Goal: Task Accomplishment & Management: Complete application form

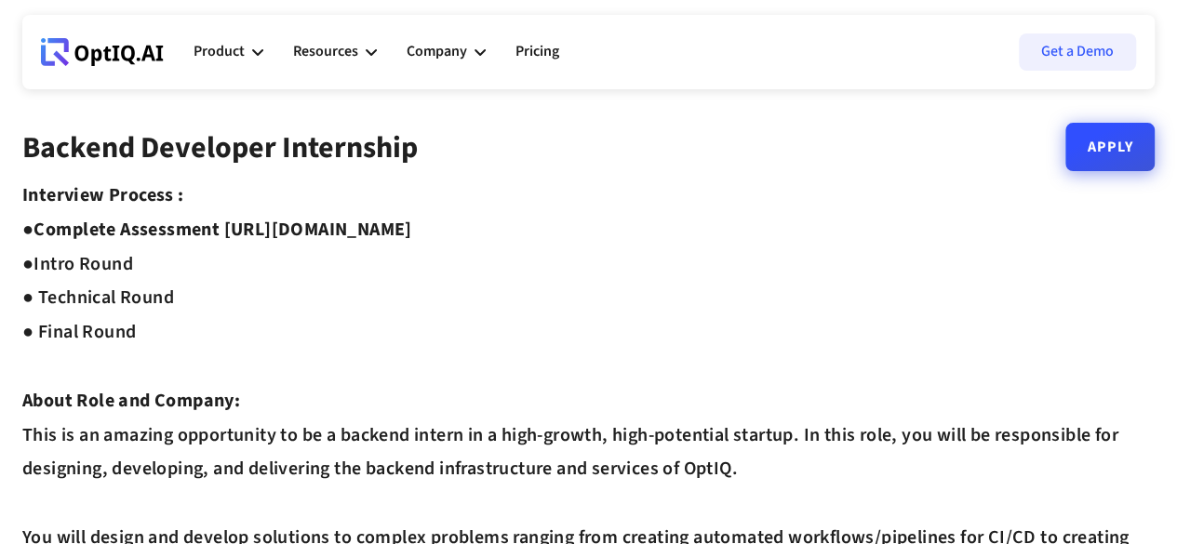
click at [1126, 155] on link "Apply" at bounding box center [1109, 147] width 89 height 48
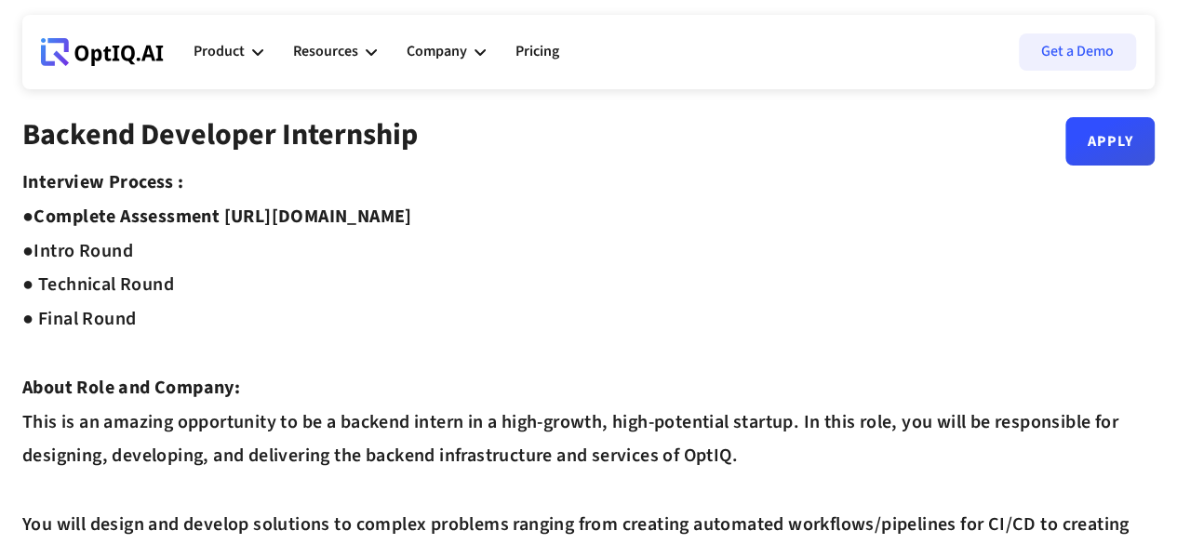
scroll to position [19, 0]
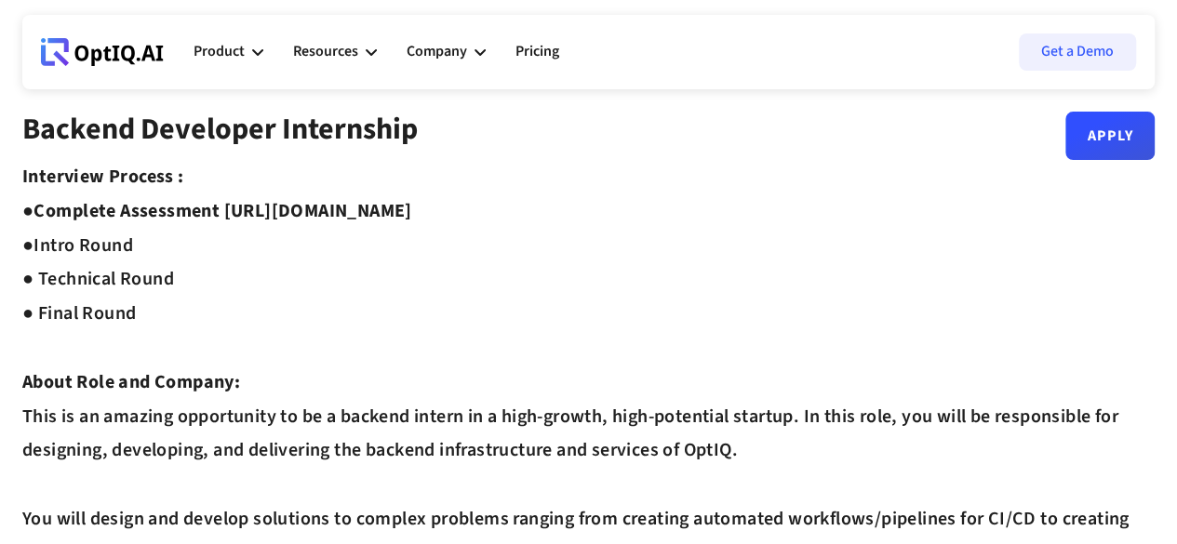
drag, startPoint x: 226, startPoint y: 202, endPoint x: 565, endPoint y: 201, distance: 338.7
copy strong "https://equip.co/assessments/GNUQn/"
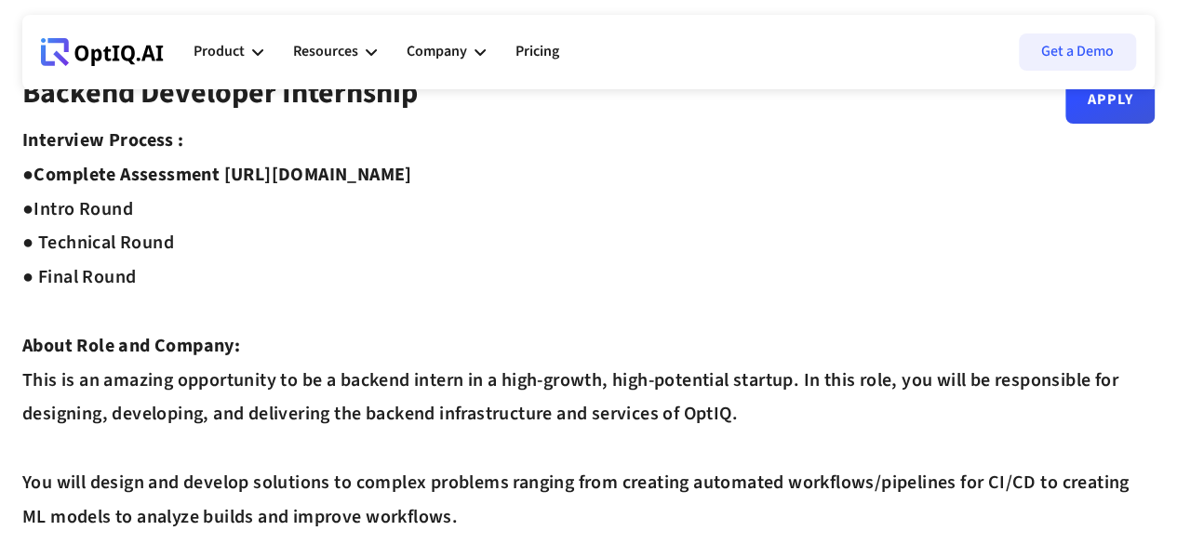
scroll to position [0, 0]
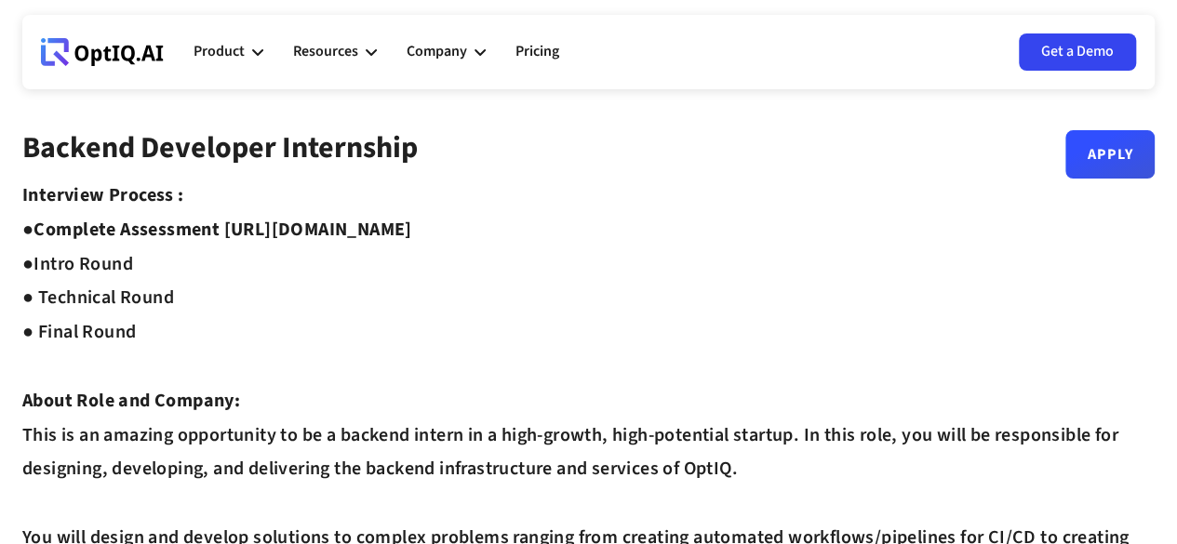
click at [1047, 47] on link "Get a Demo" at bounding box center [1077, 51] width 117 height 37
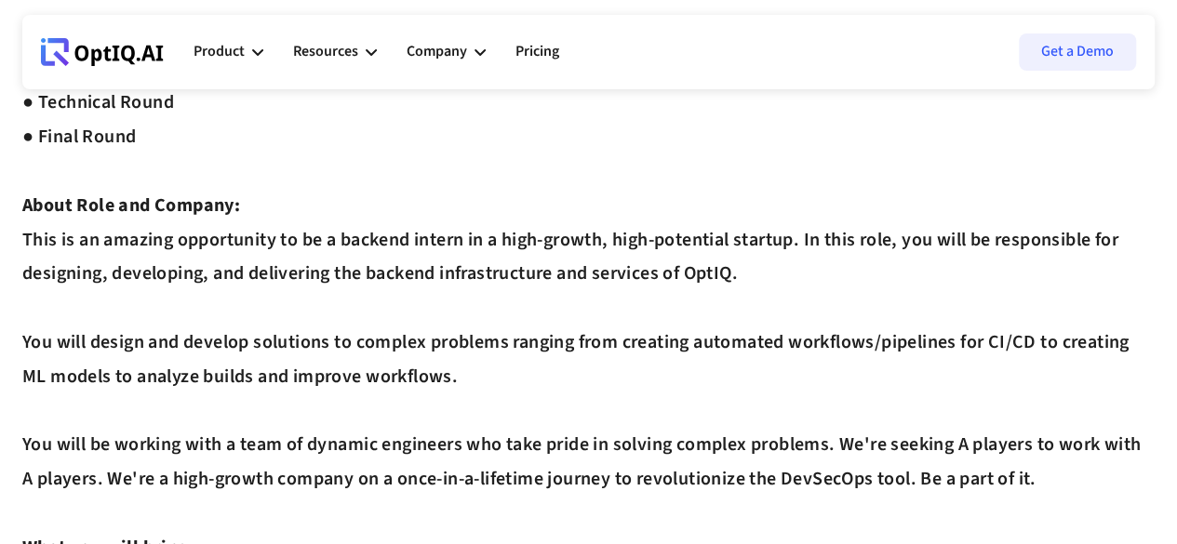
scroll to position [369, 0]
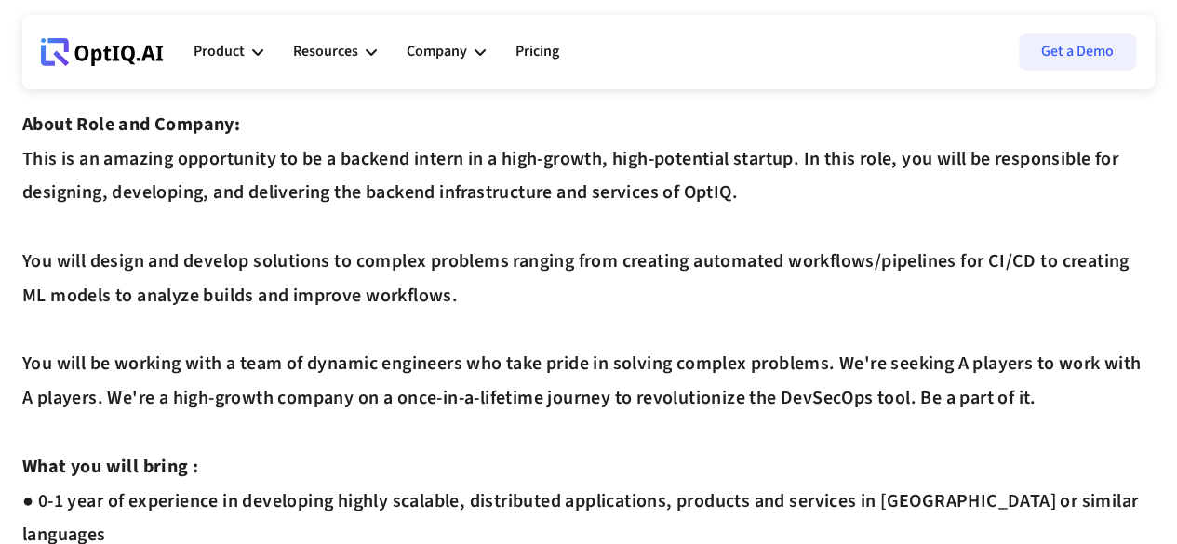
scroll to position [252, 0]
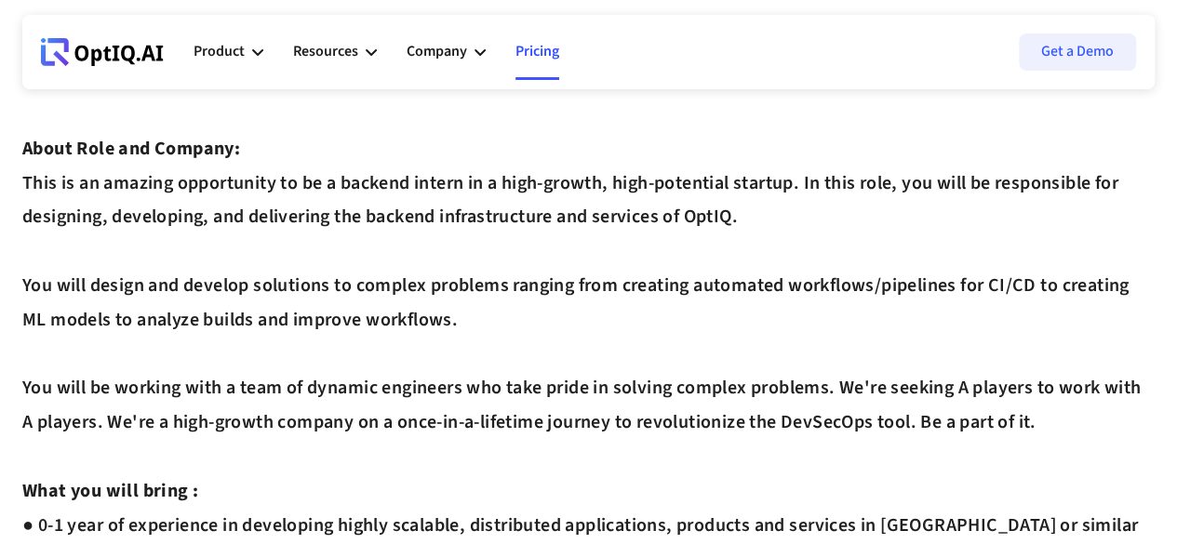
click at [538, 47] on link "Pricing" at bounding box center [538, 52] width 44 height 56
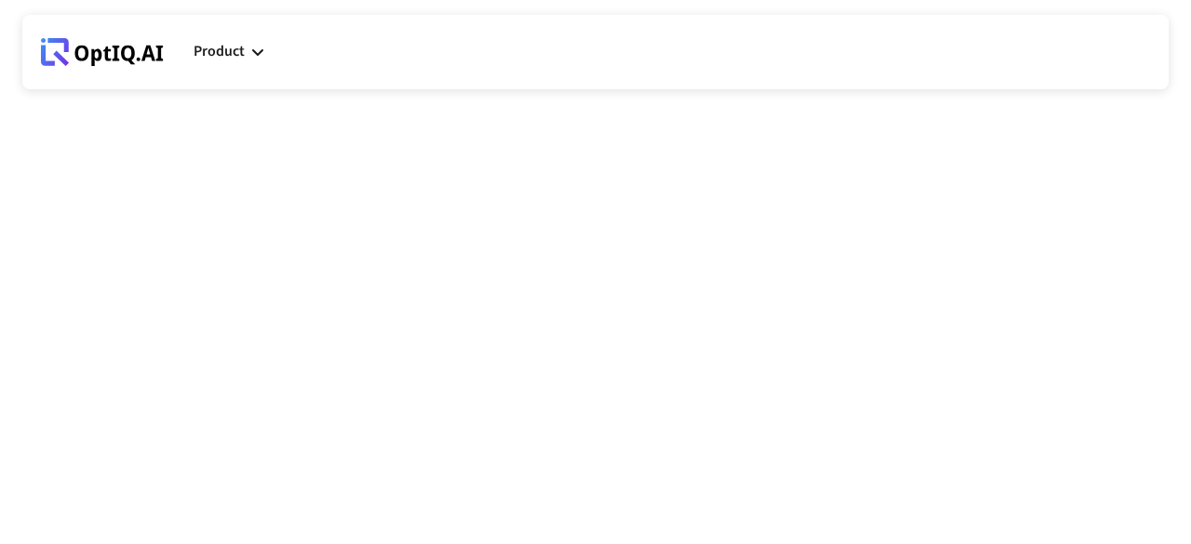
click at [651, 193] on body "Webflow Homepage View dashboard Product AI infrastucture for data security Disc…" at bounding box center [595, 272] width 1191 height 544
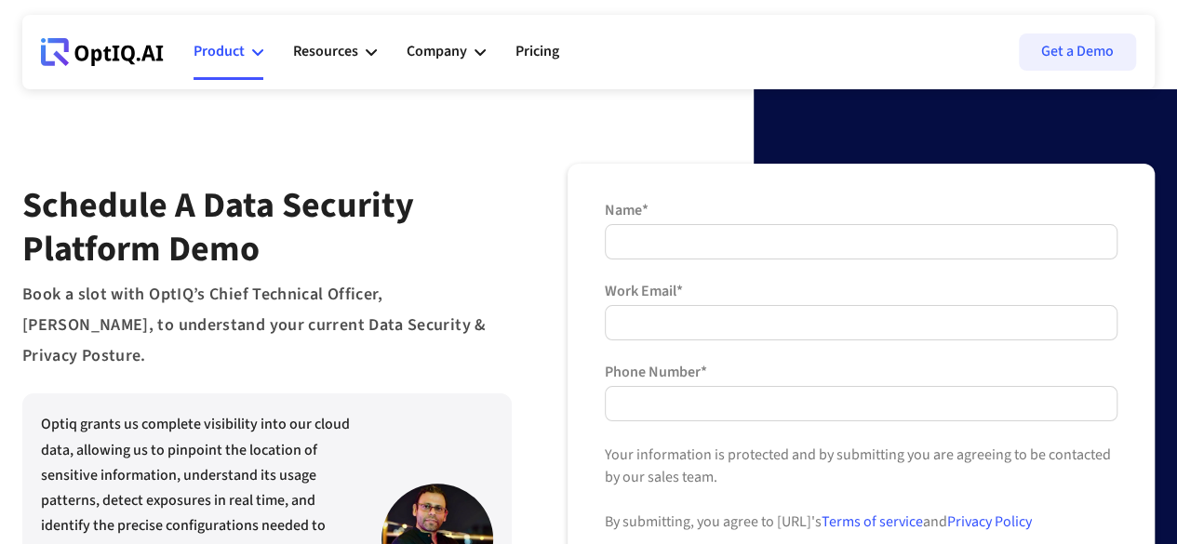
click at [257, 60] on div "Product" at bounding box center [229, 52] width 70 height 56
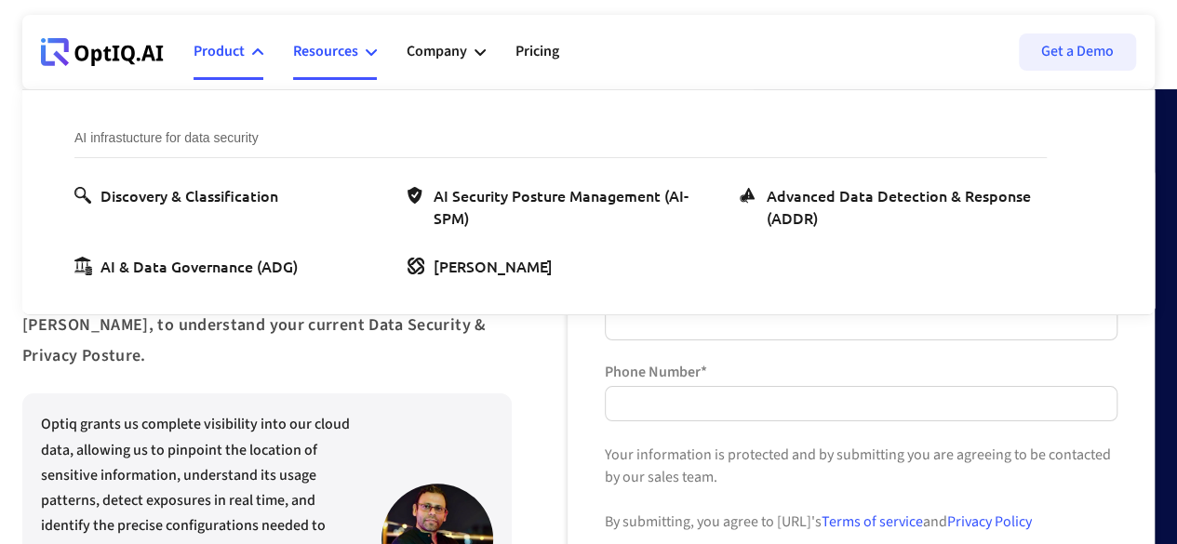
click at [346, 55] on div "Resources" at bounding box center [325, 51] width 65 height 25
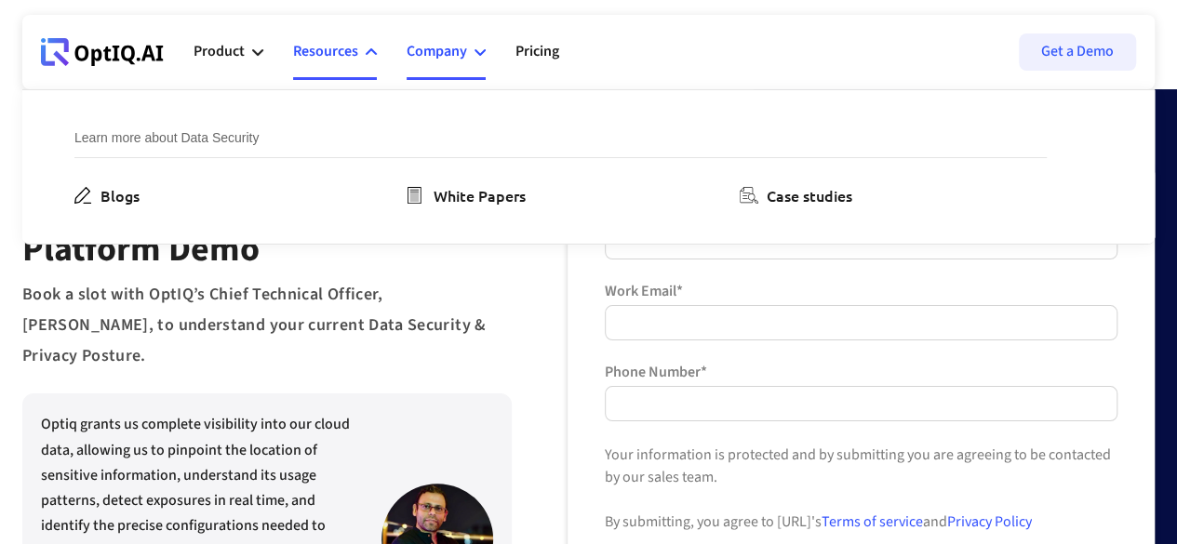
click at [425, 46] on div "Company" at bounding box center [437, 51] width 60 height 25
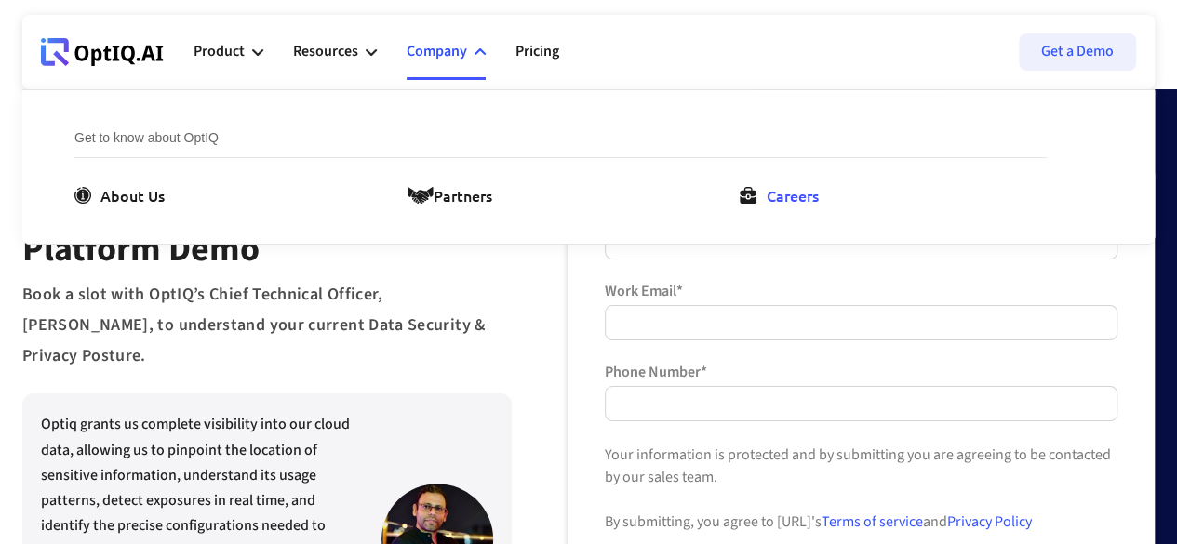
click at [769, 198] on div "Careers" at bounding box center [792, 195] width 52 height 22
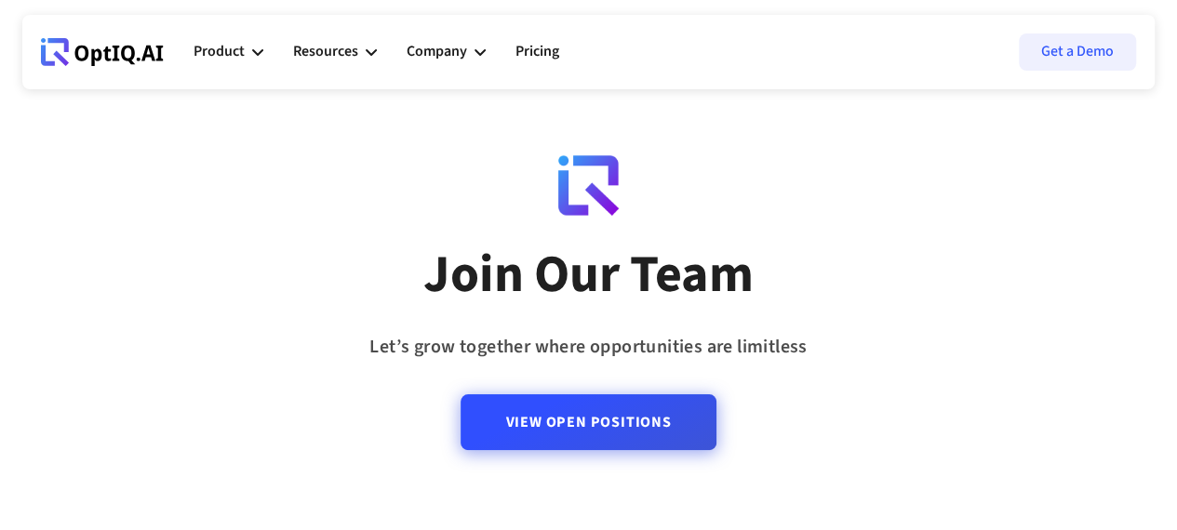
click at [622, 418] on link "View Open Positions" at bounding box center [588, 423] width 255 height 56
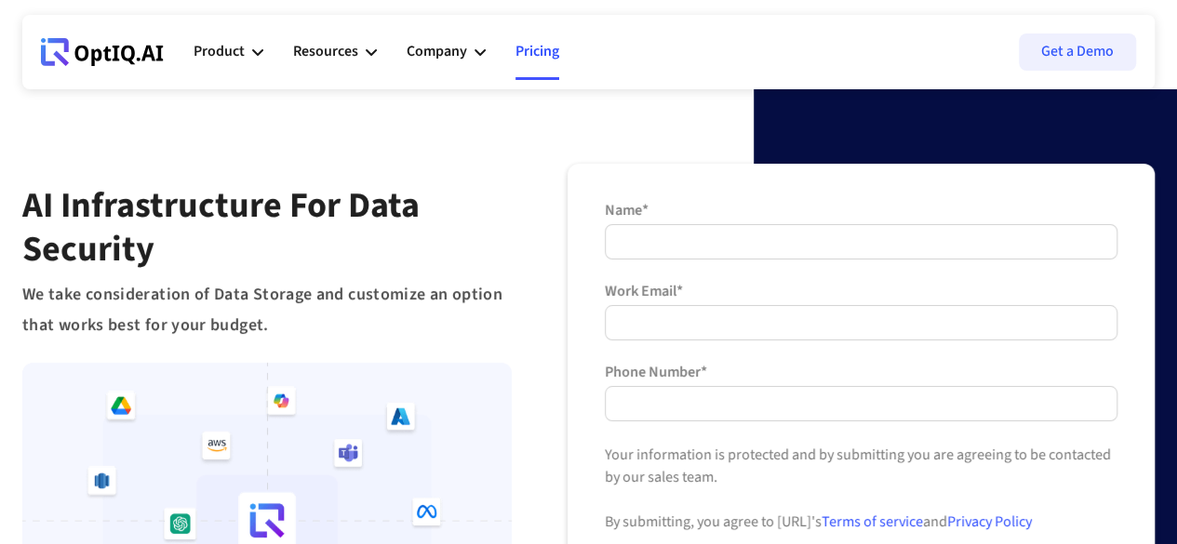
click at [525, 56] on link "Pricing" at bounding box center [538, 52] width 44 height 56
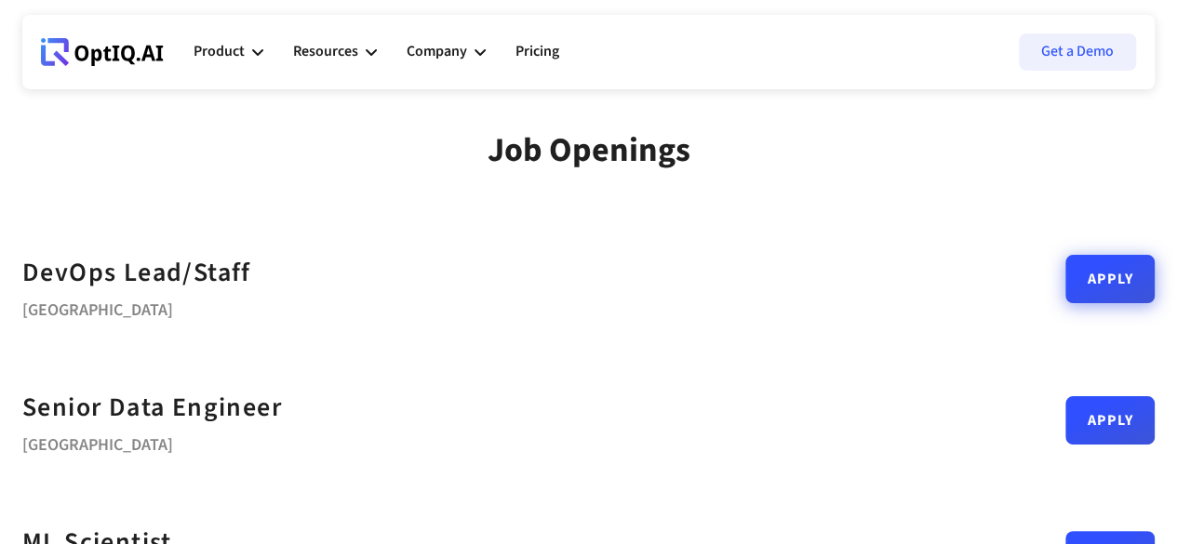
click at [1065, 277] on link "Apply" at bounding box center [1109, 279] width 89 height 48
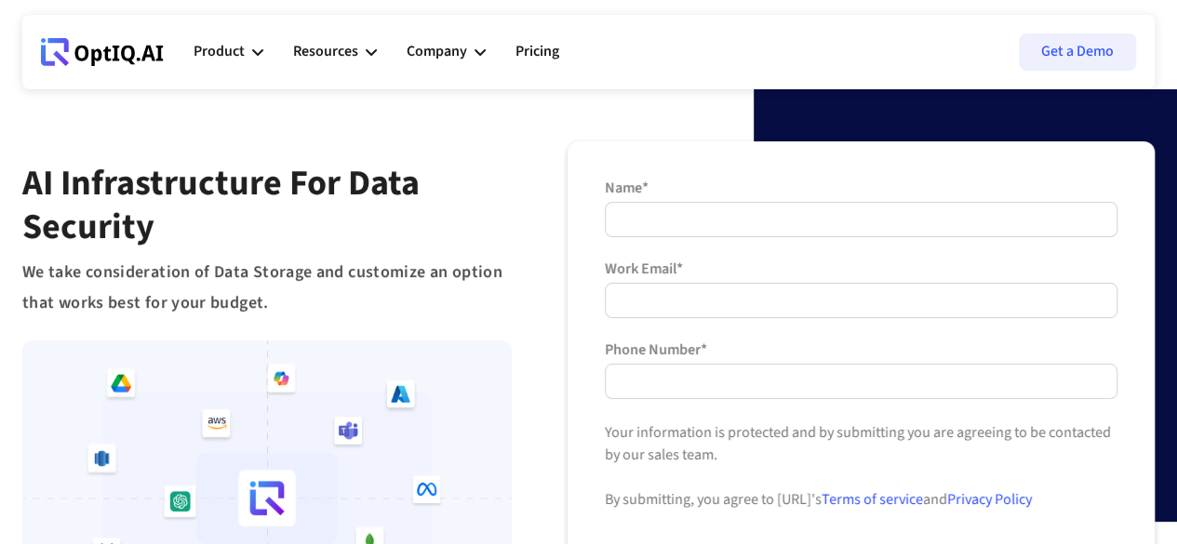
scroll to position [30, 0]
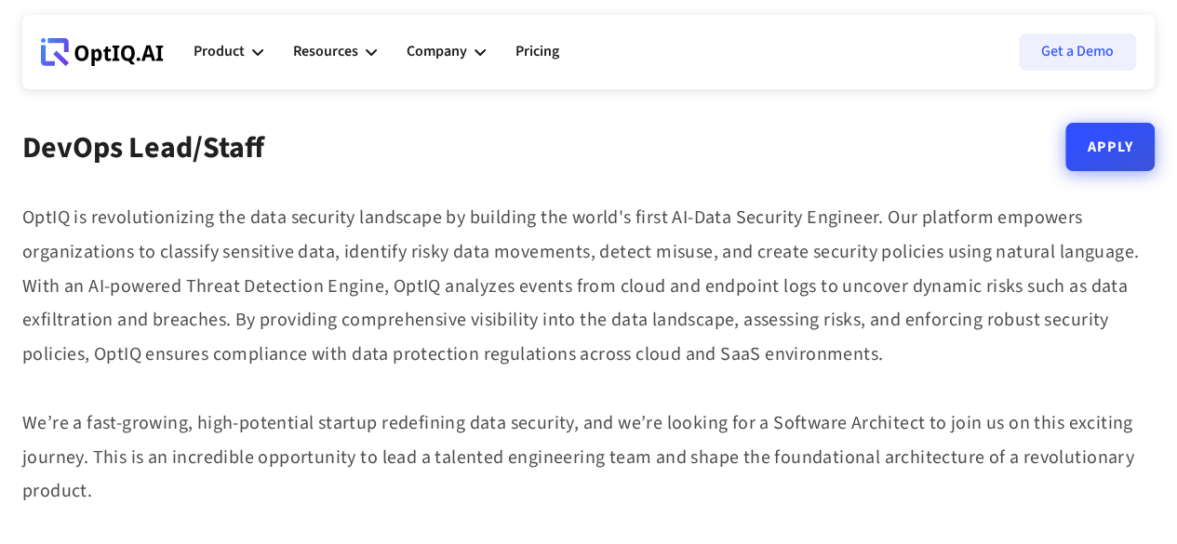
click at [1103, 145] on link "Apply" at bounding box center [1109, 147] width 89 height 48
